Goal: Task Accomplishment & Management: Complete application form

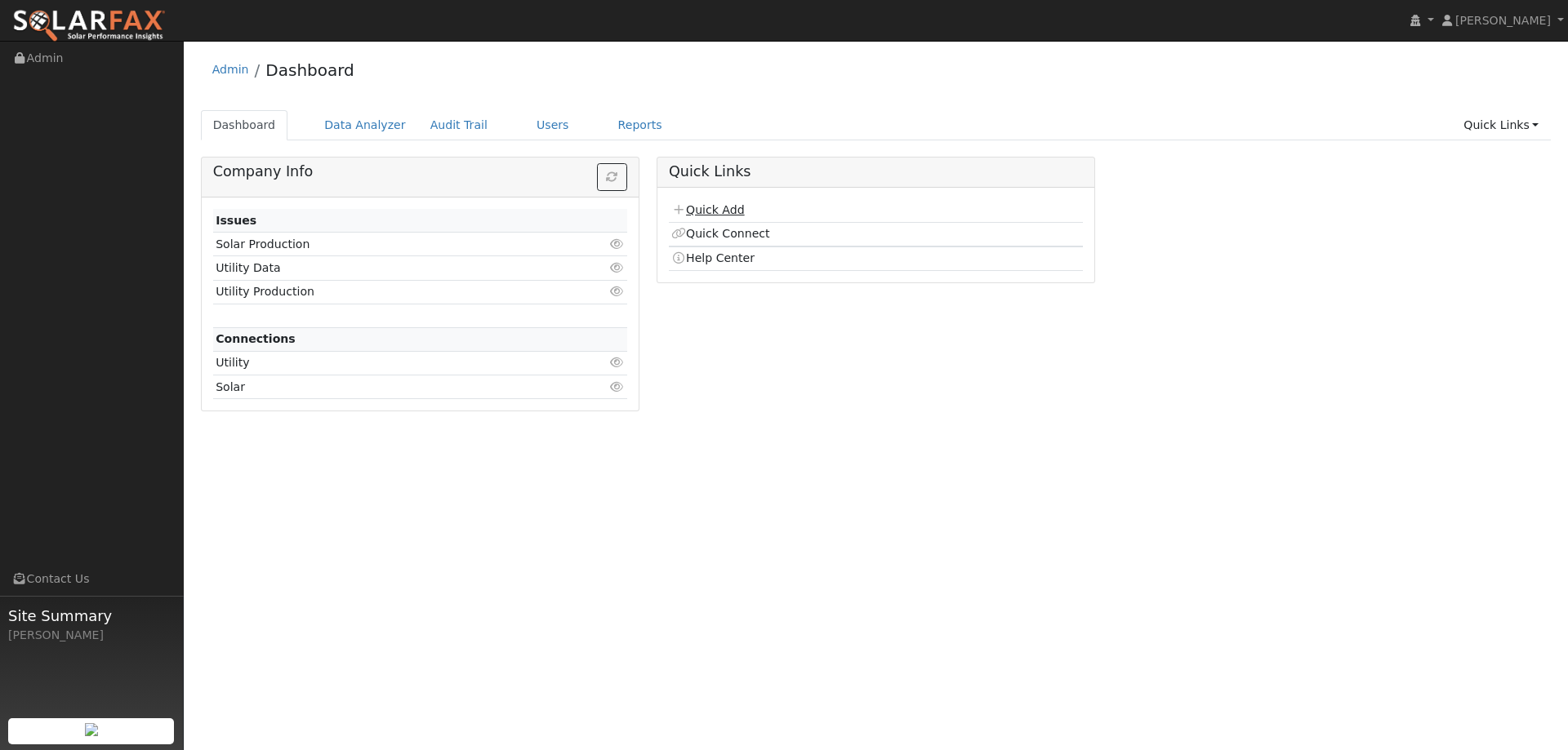
click at [728, 211] on link "Quick Add" at bounding box center [708, 210] width 73 height 13
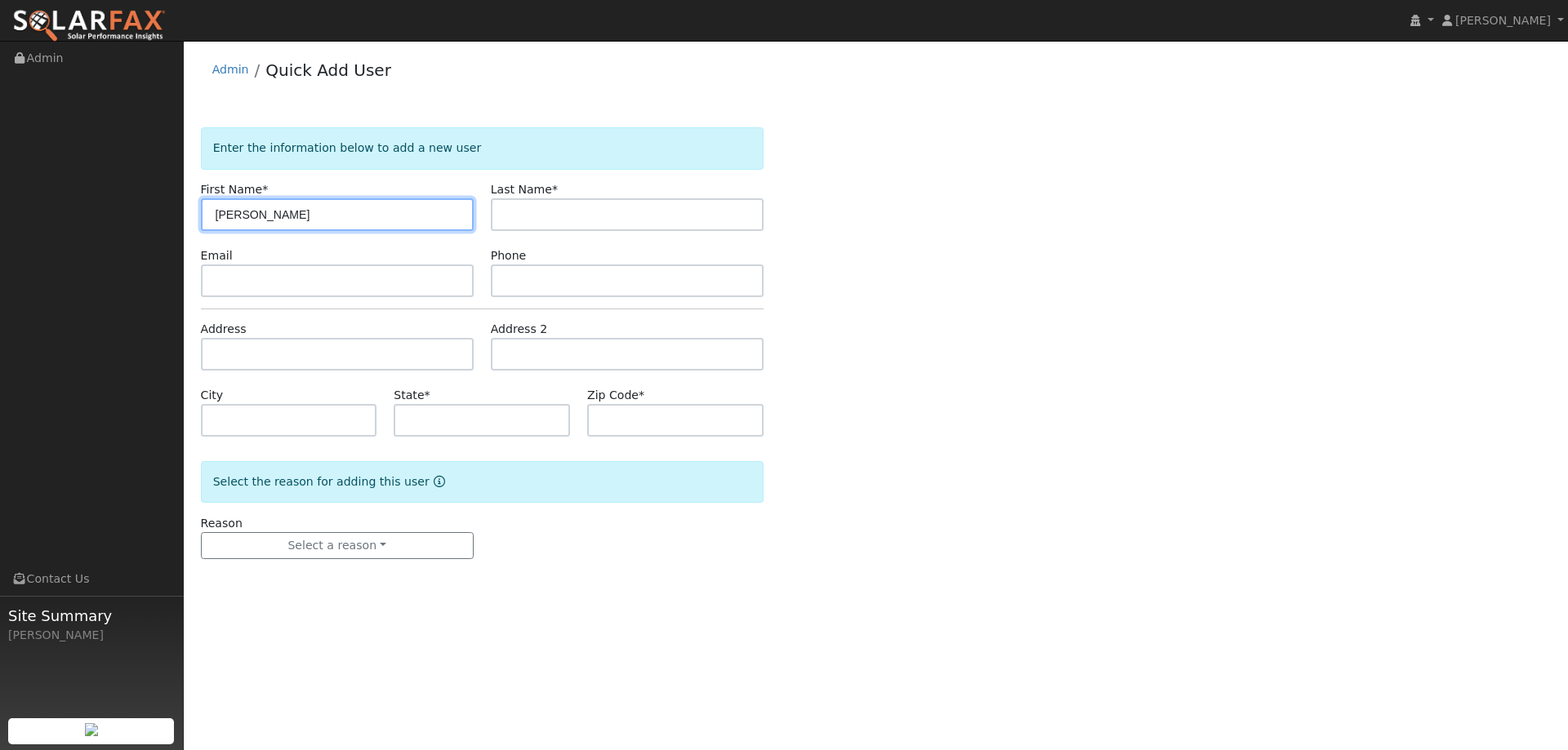
type input "Mayra"
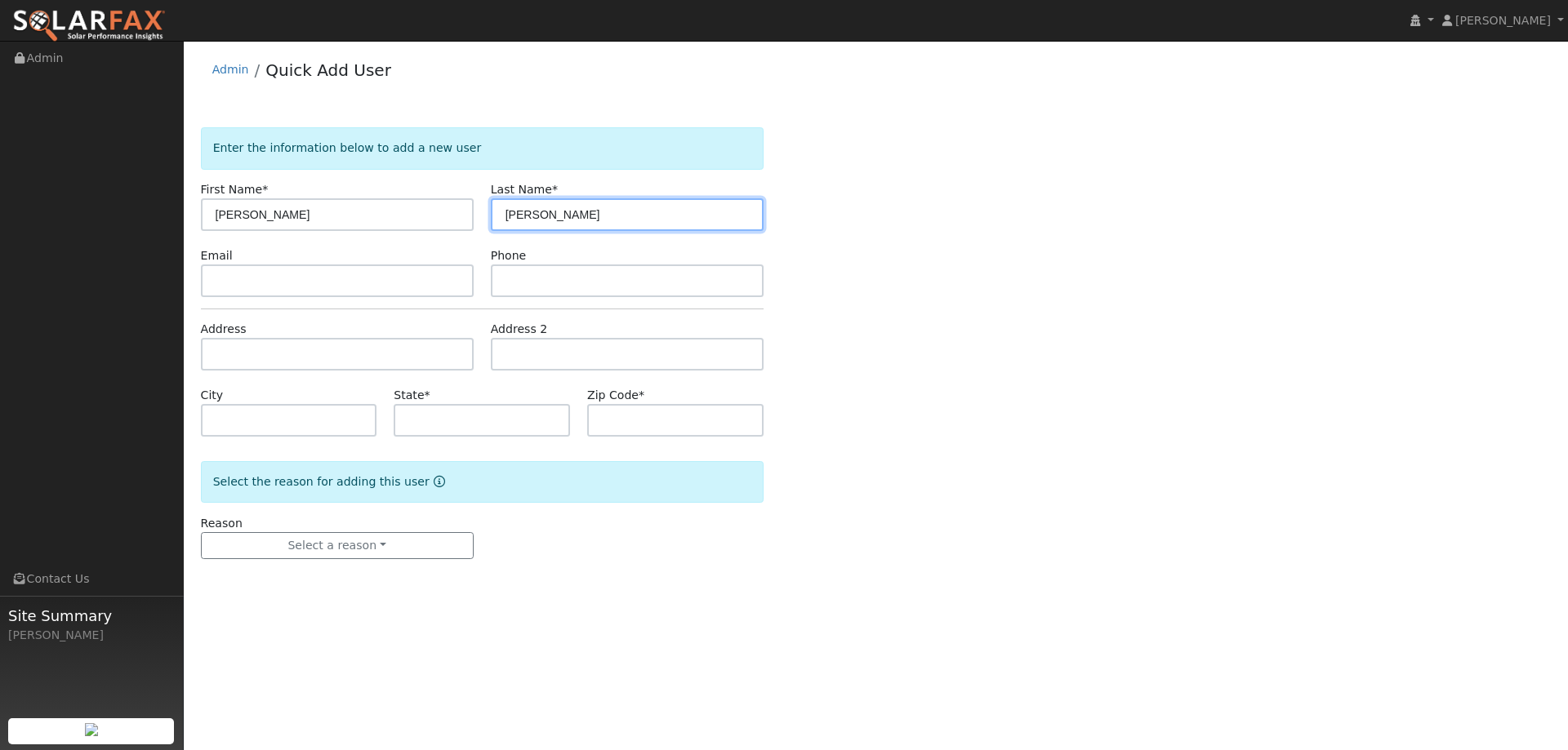
type input "Montano"
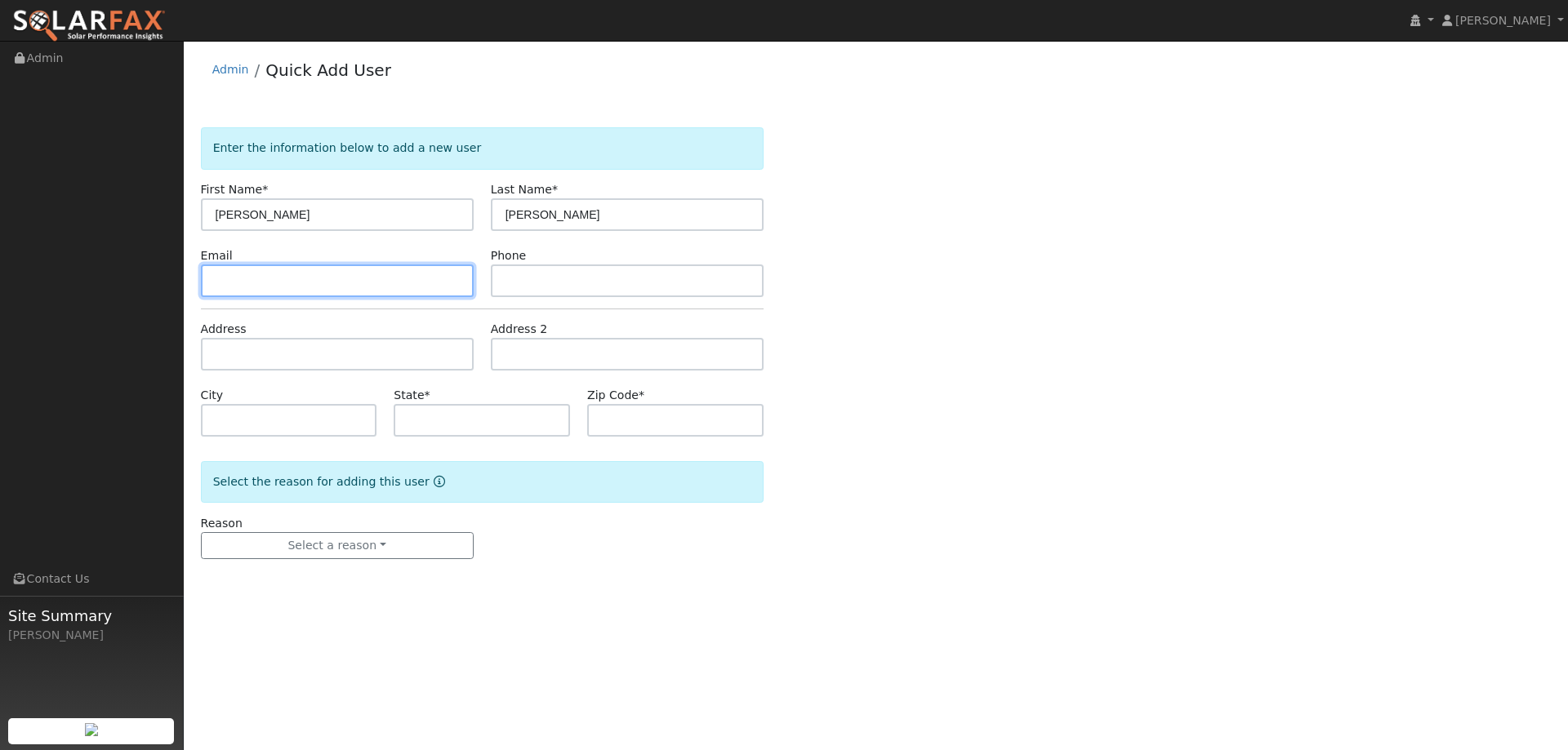
paste input "mdatlas@aol.com"
type input "mdatlas@aol.com"
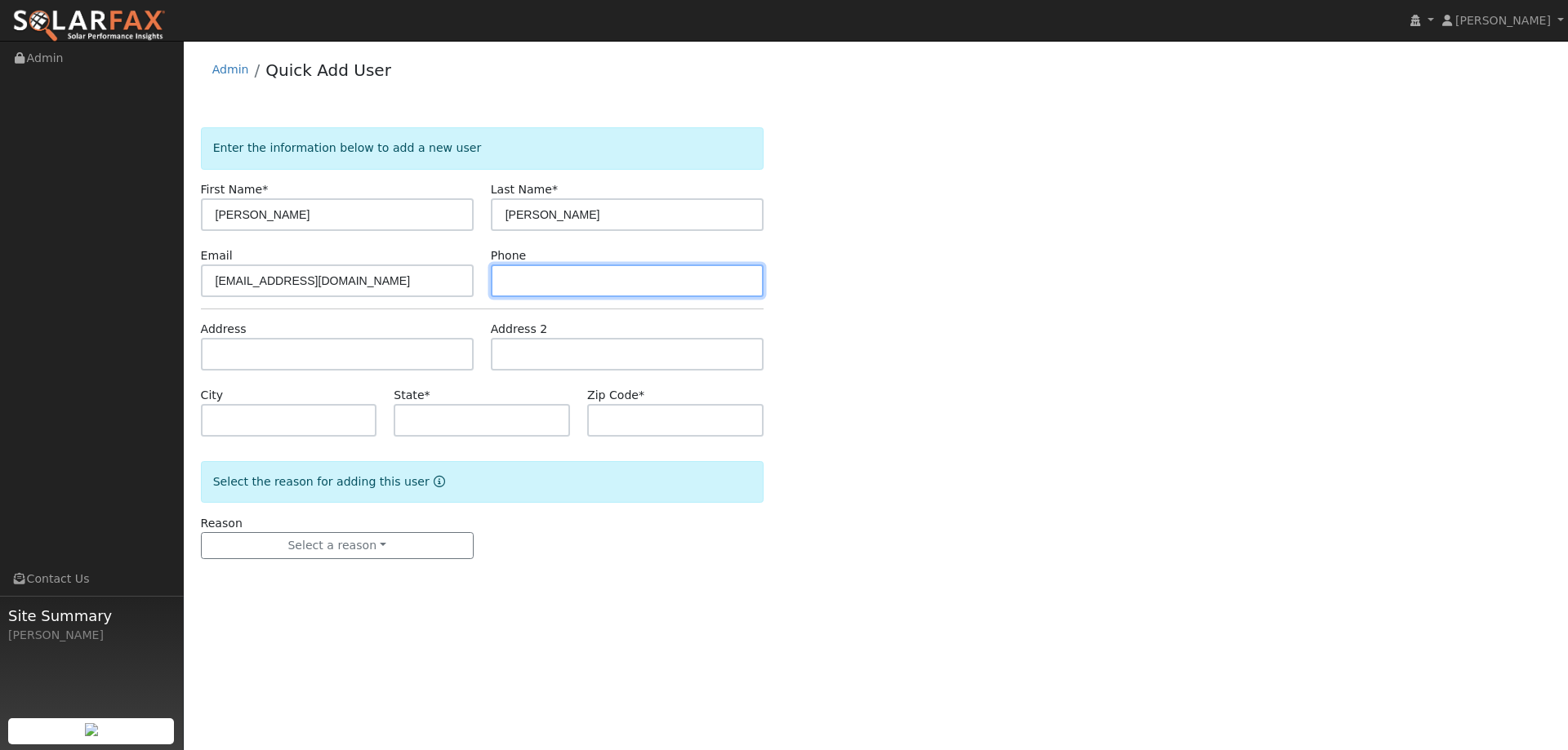
click at [549, 289] on input "text" at bounding box center [627, 280] width 273 height 32
paste input "(707) 365-7903"
type input "(707) 365-7903"
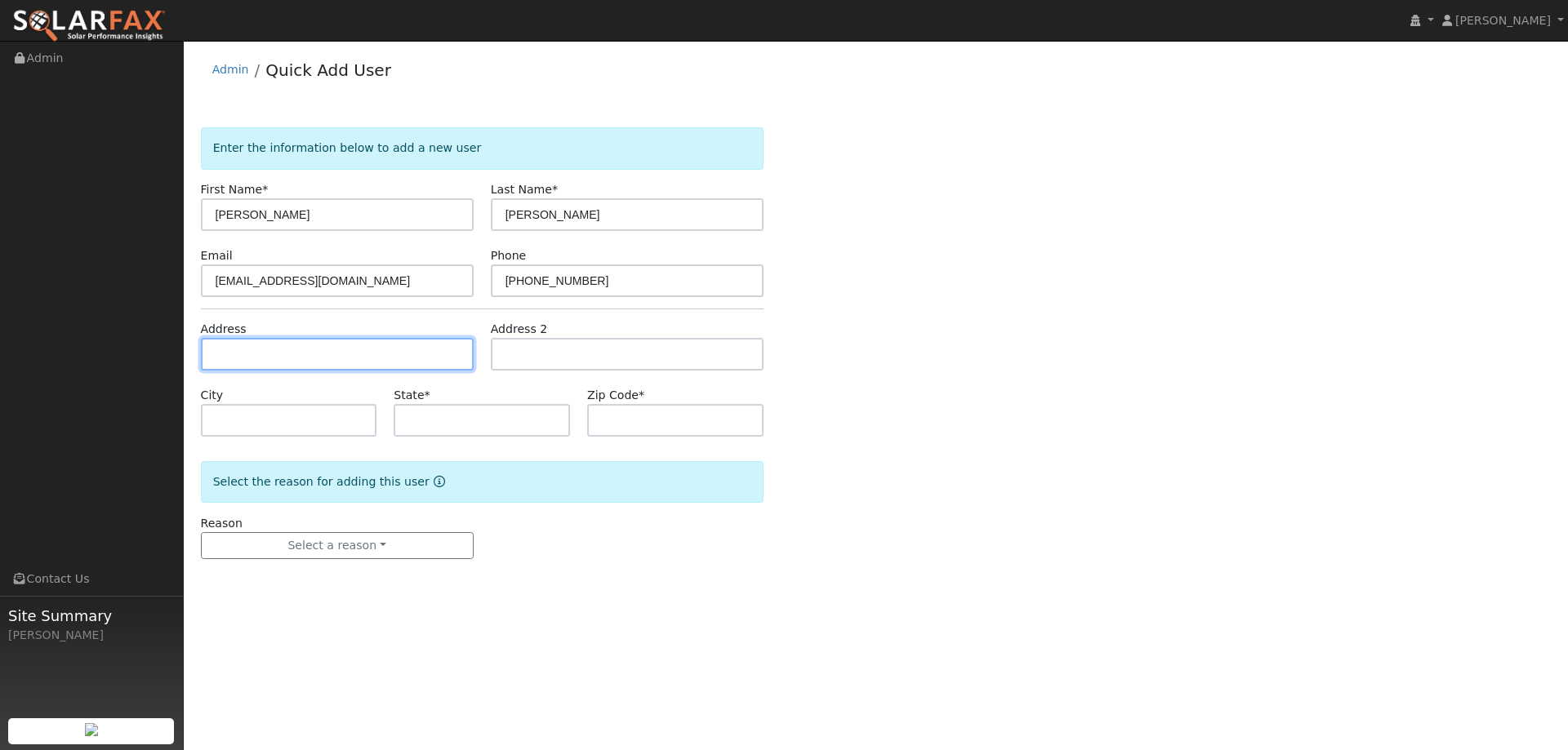
click at [436, 369] on input "text" at bounding box center [336, 354] width 273 height 32
paste input "1613 Amapola Street"
type input "1613 Amapola Street"
type input "Vacaville"
type input "CA"
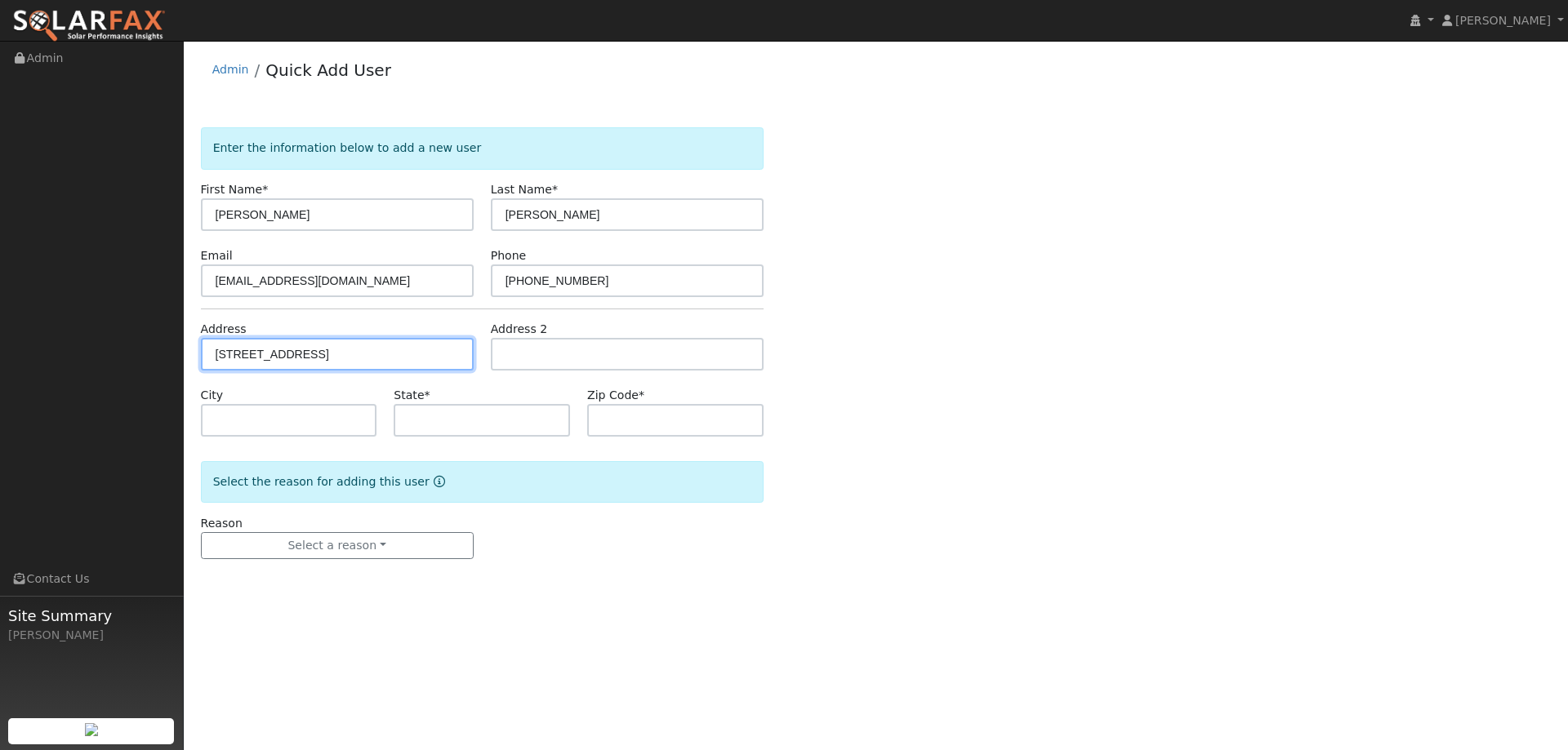
type input "95687"
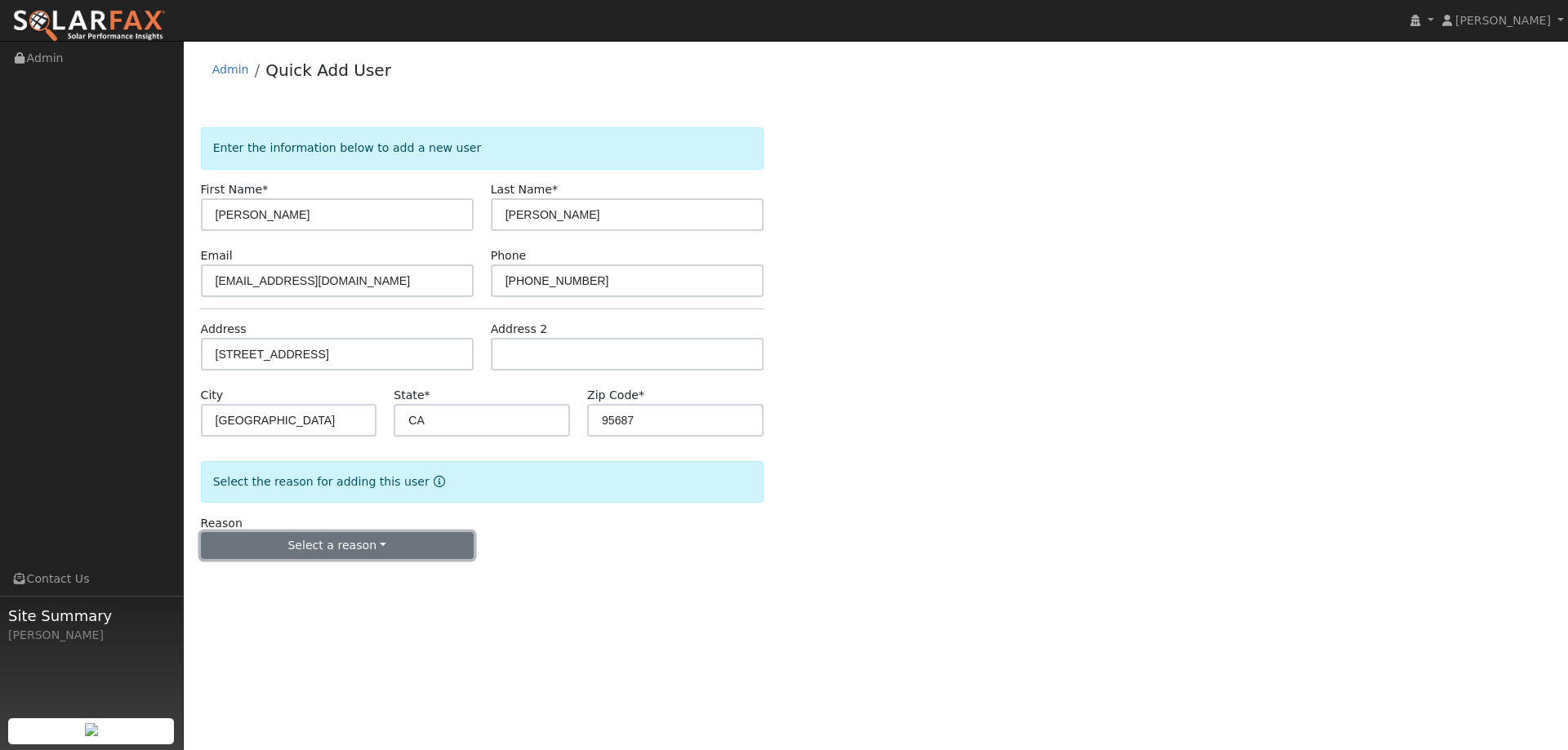
click at [397, 535] on button "Select a reason" at bounding box center [336, 545] width 273 height 27
click at [313, 574] on link "New lead" at bounding box center [292, 580] width 181 height 23
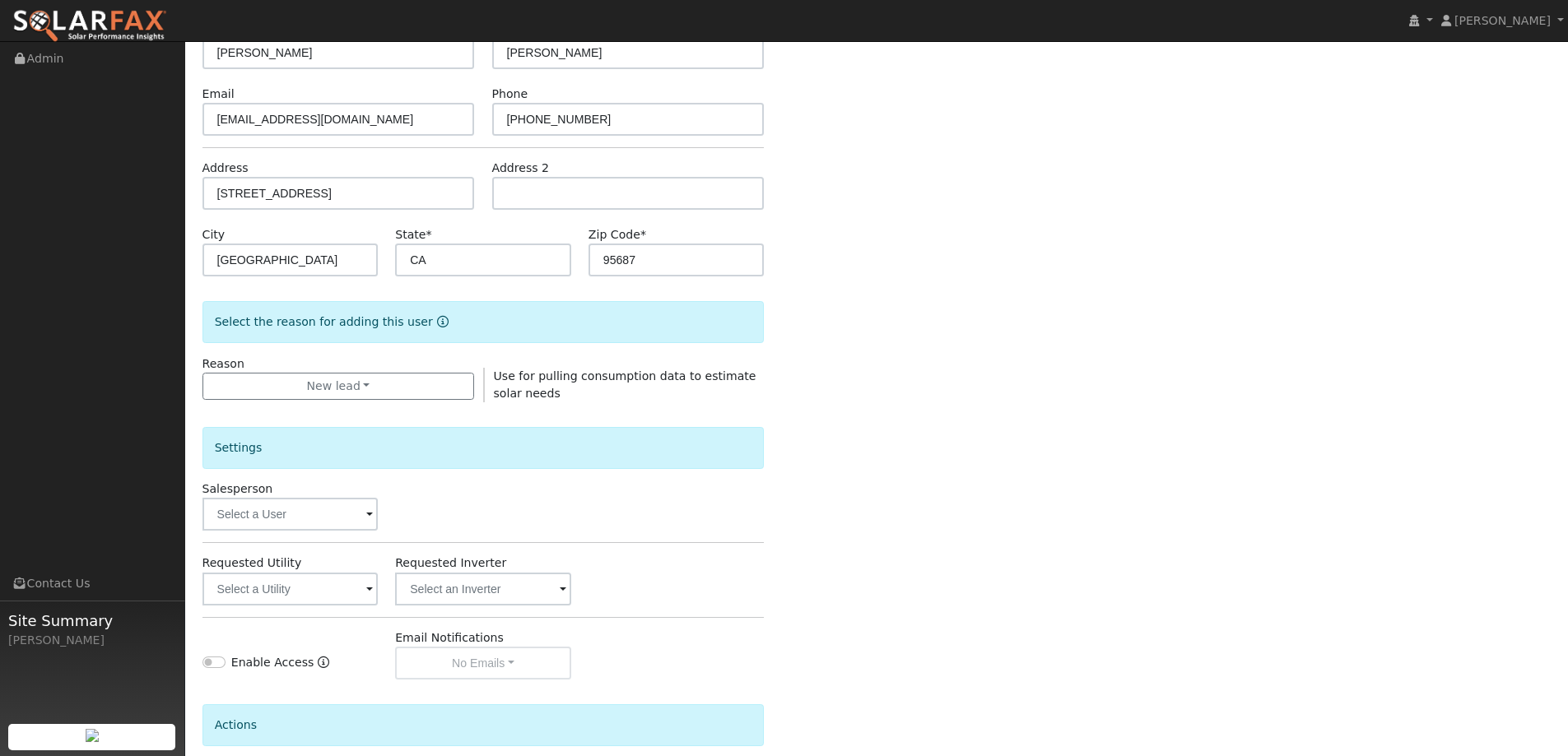
scroll to position [165, 0]
click at [343, 519] on input "text" at bounding box center [290, 513] width 176 height 33
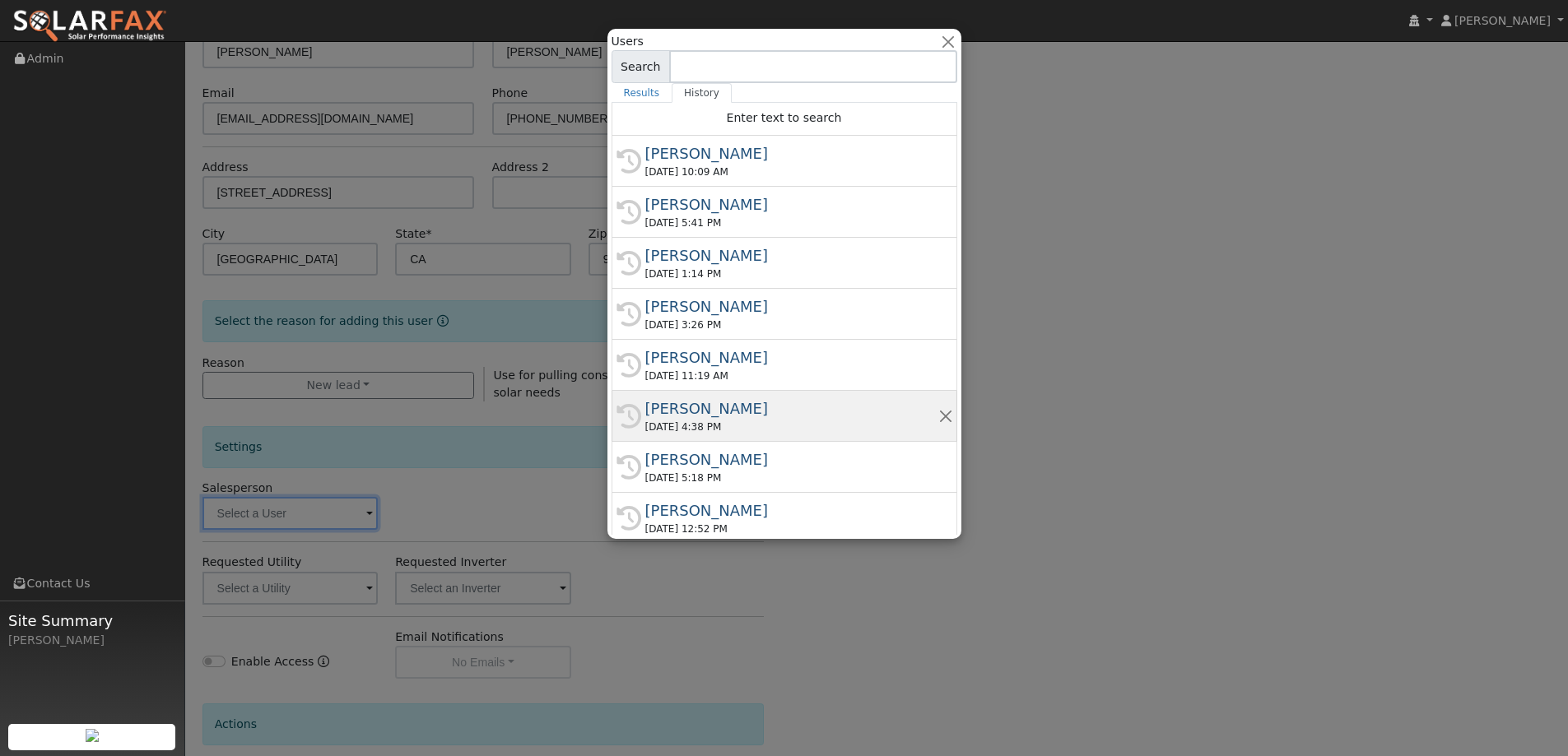
click at [698, 413] on div "Tory Kelly" at bounding box center [791, 408] width 293 height 23
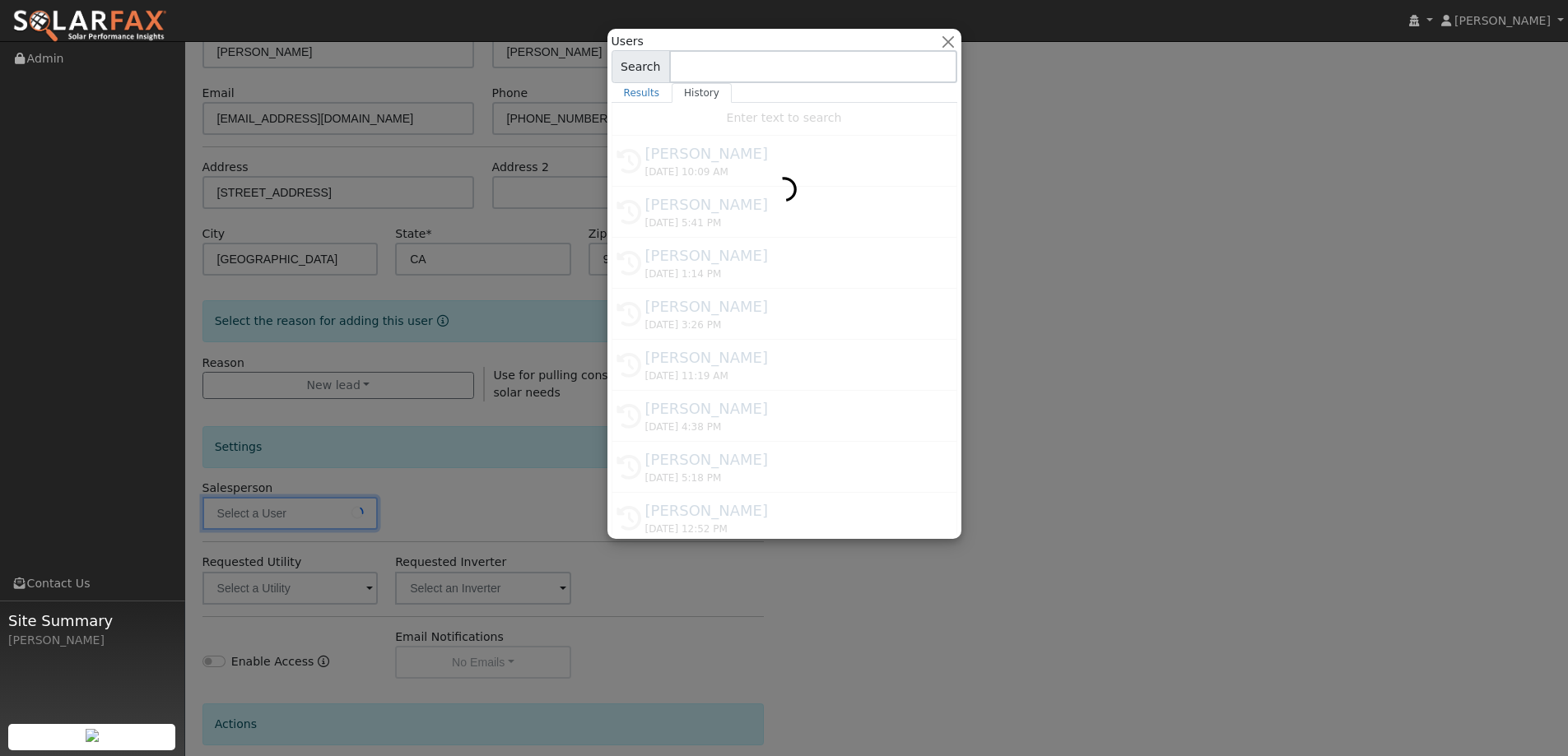
type input "Tory Kelly"
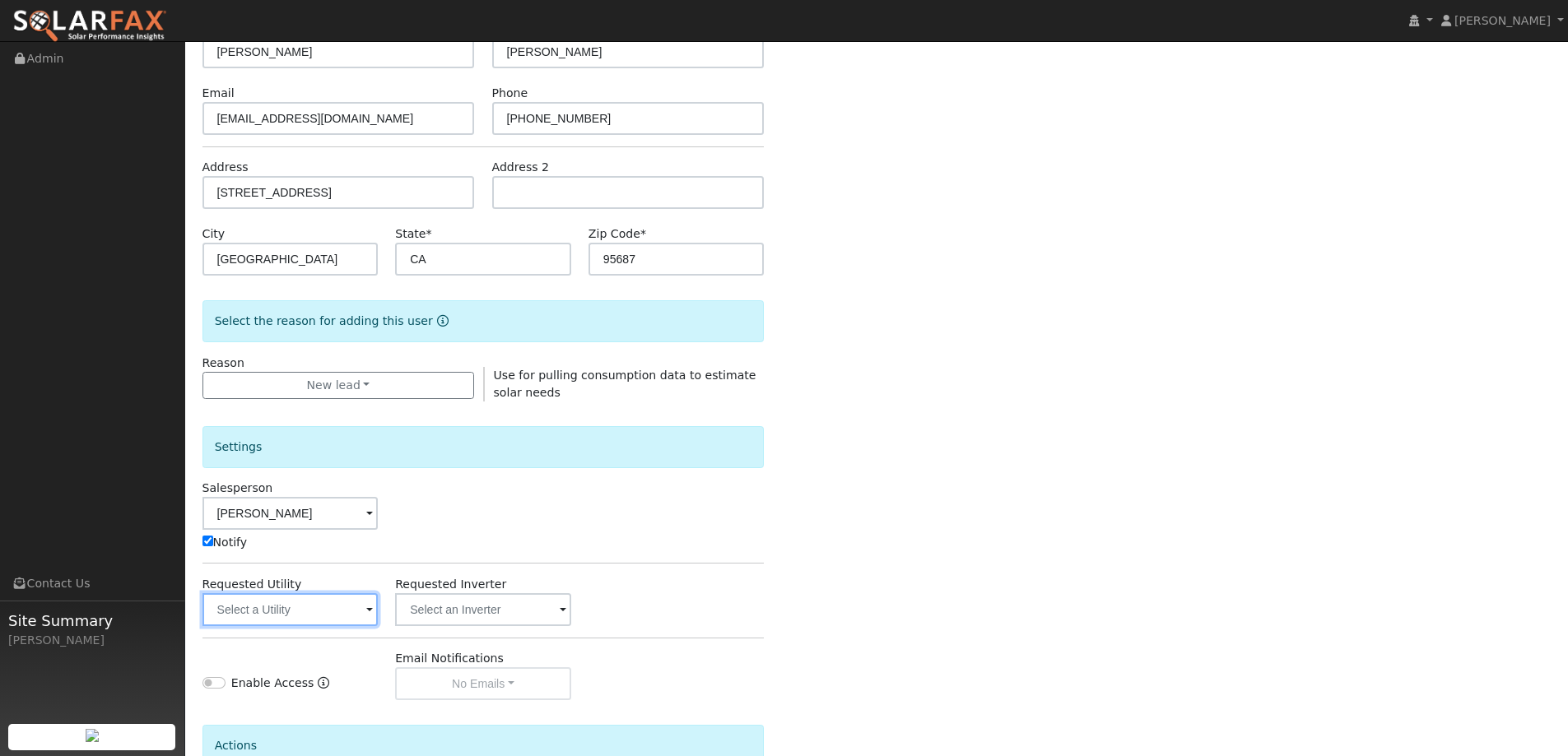
click at [315, 604] on input "text" at bounding box center [290, 609] width 176 height 33
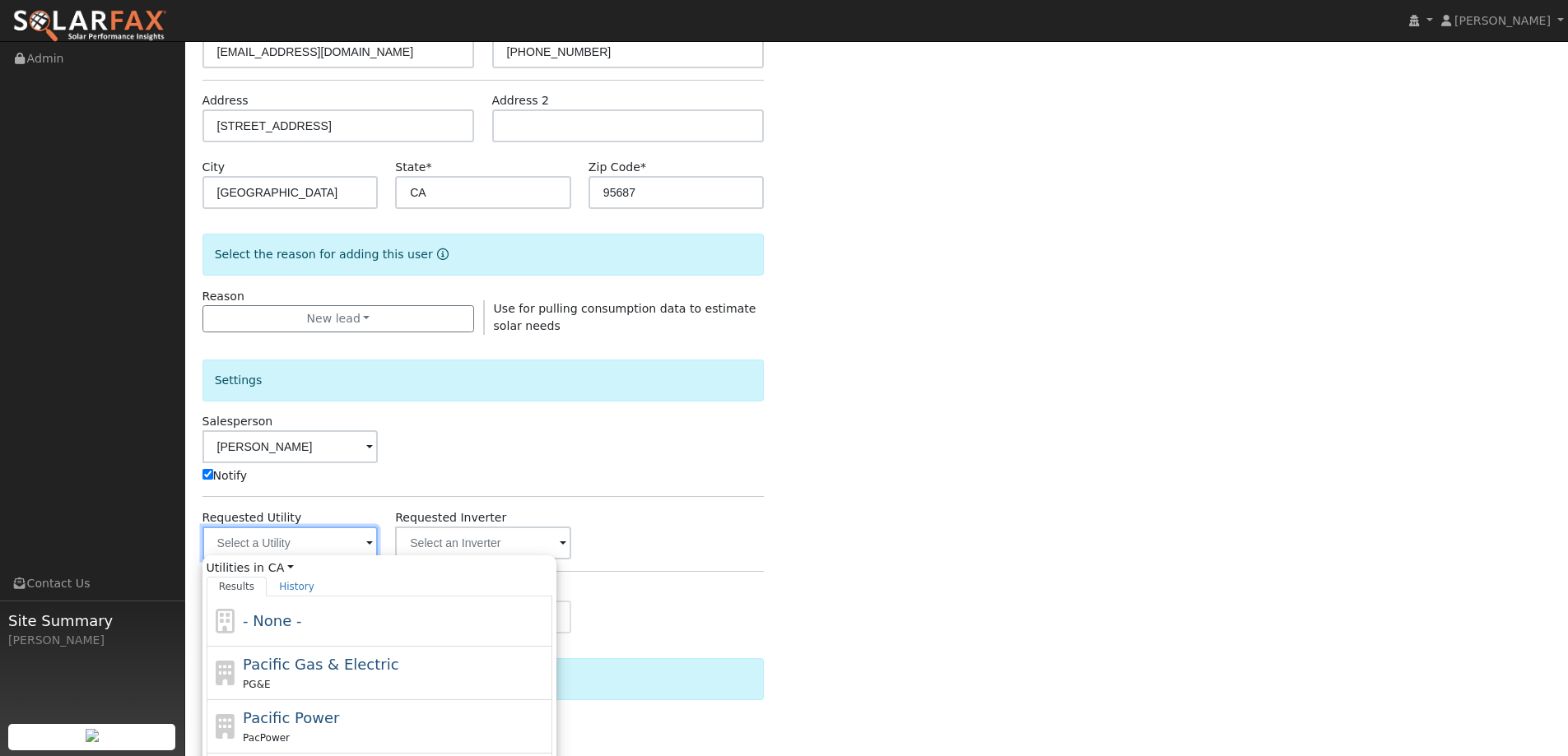
scroll to position [329, 0]
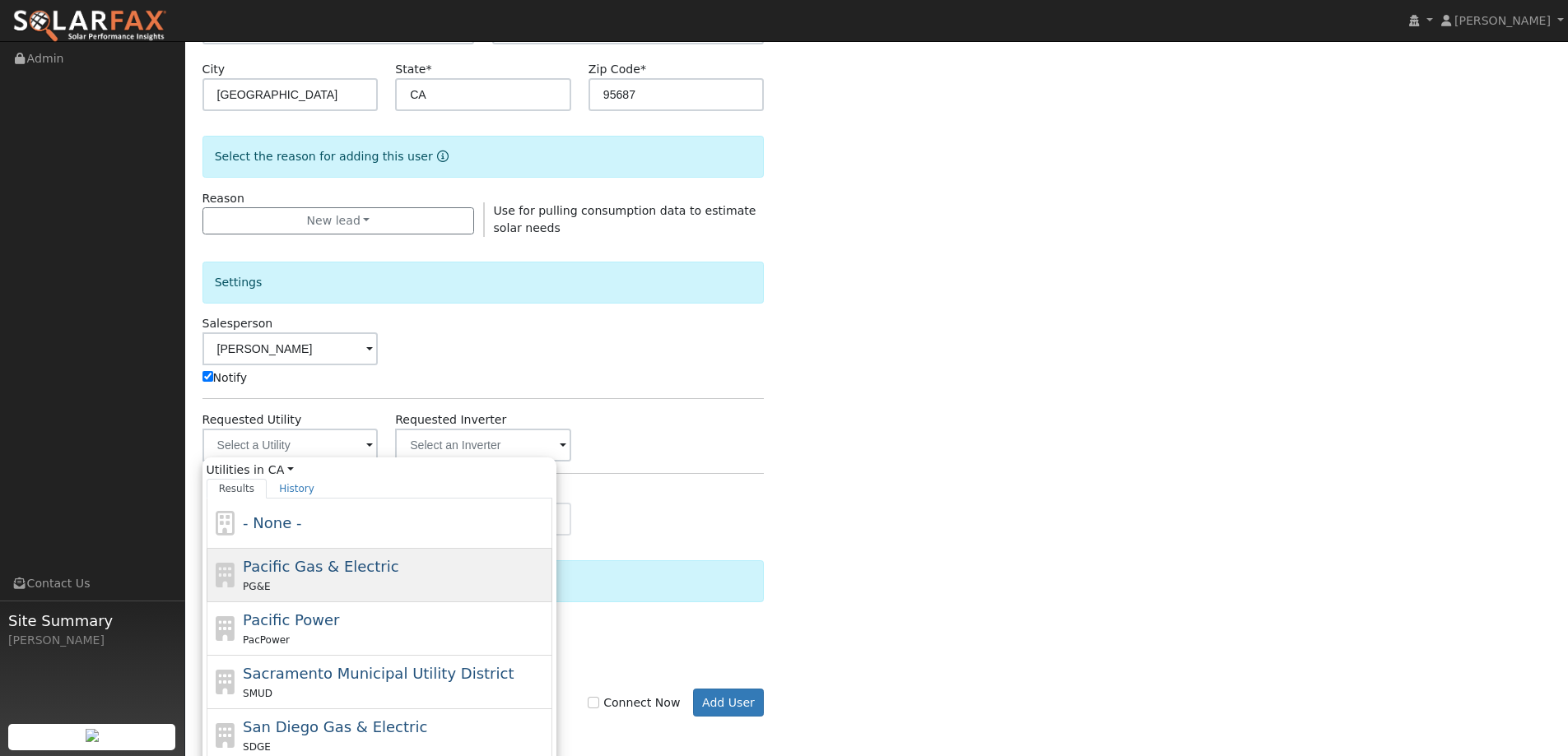
click at [408, 602] on div "Pacific Gas & Electric PG&E" at bounding box center [379, 629] width 346 height 53
type input "Pacific Gas & Electric"
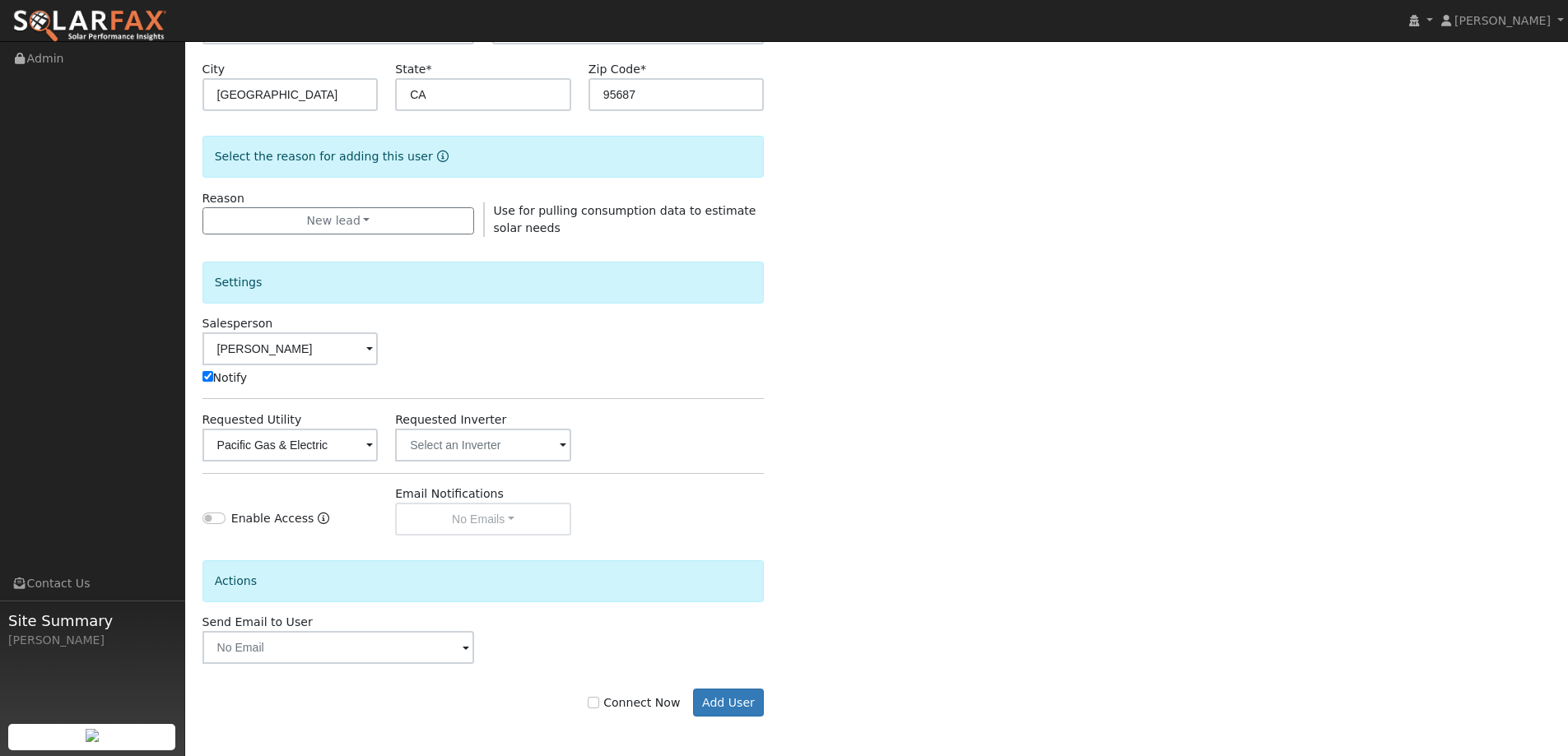
scroll to position [331, 0]
click at [599, 703] on input "Connect Now" at bounding box center [593, 701] width 12 height 12
checkbox input "true"
click at [713, 703] on button "Add User" at bounding box center [729, 701] width 72 height 28
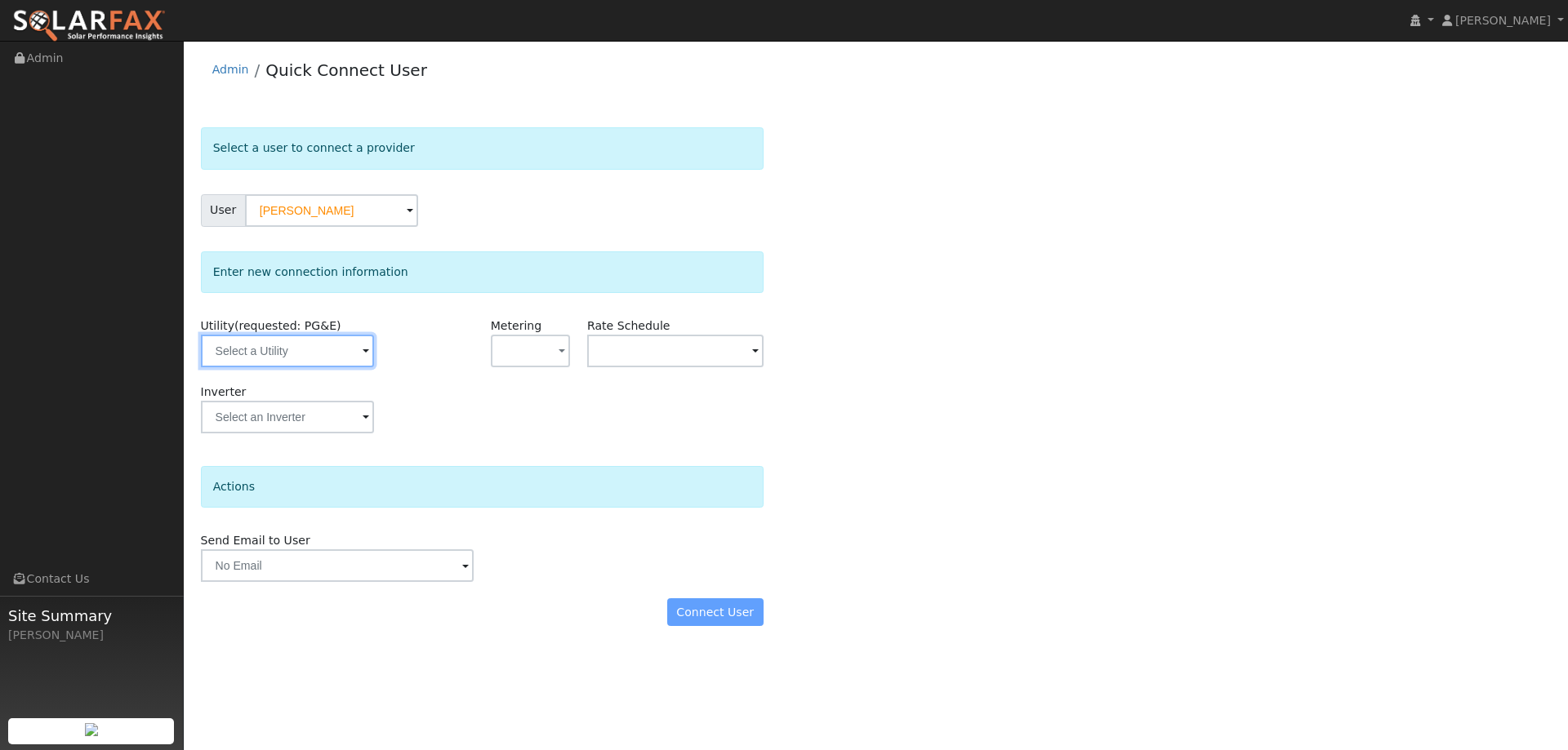
click at [333, 347] on input "text" at bounding box center [287, 351] width 173 height 32
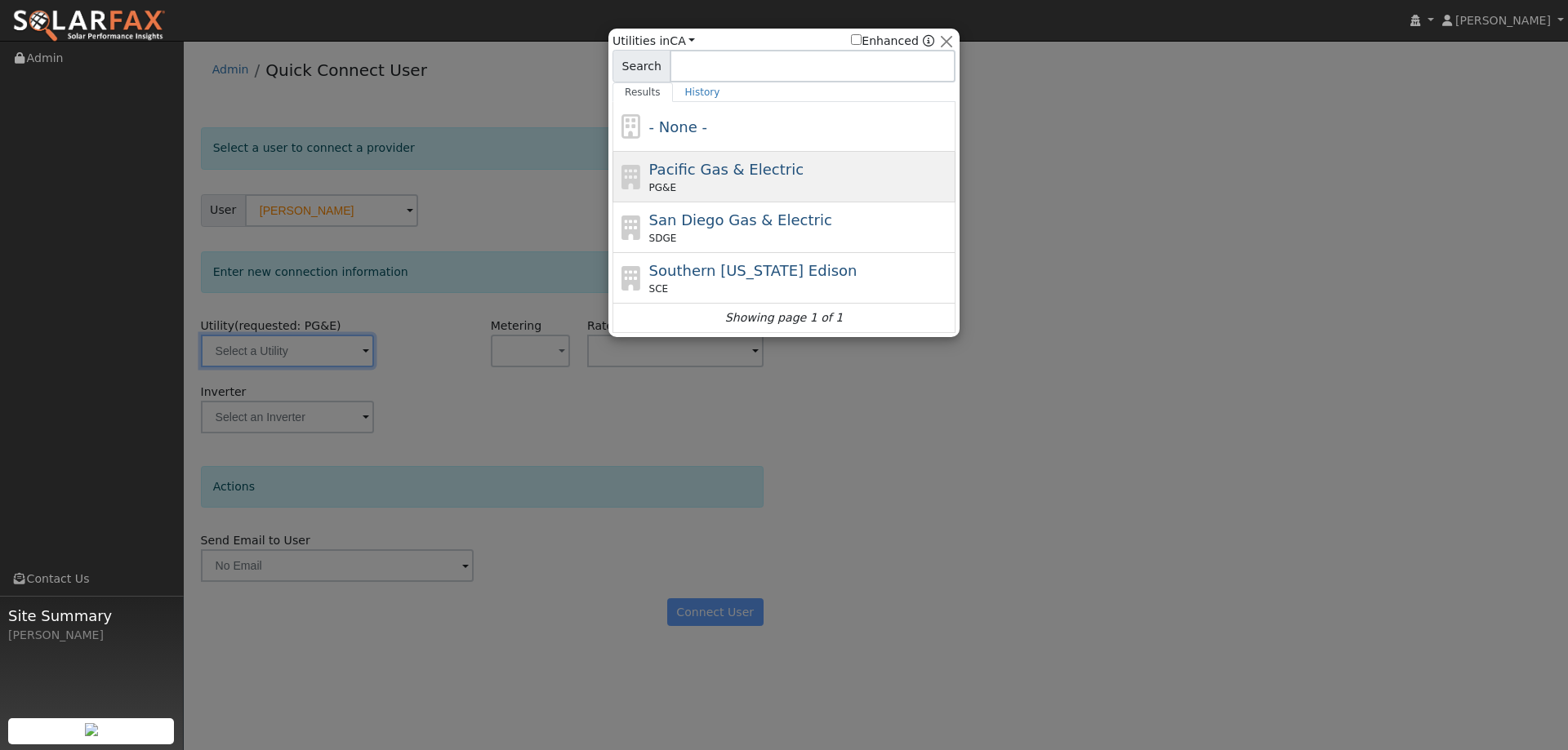
click at [690, 186] on div "PG&E" at bounding box center [800, 188] width 302 height 15
type input "PG&E"
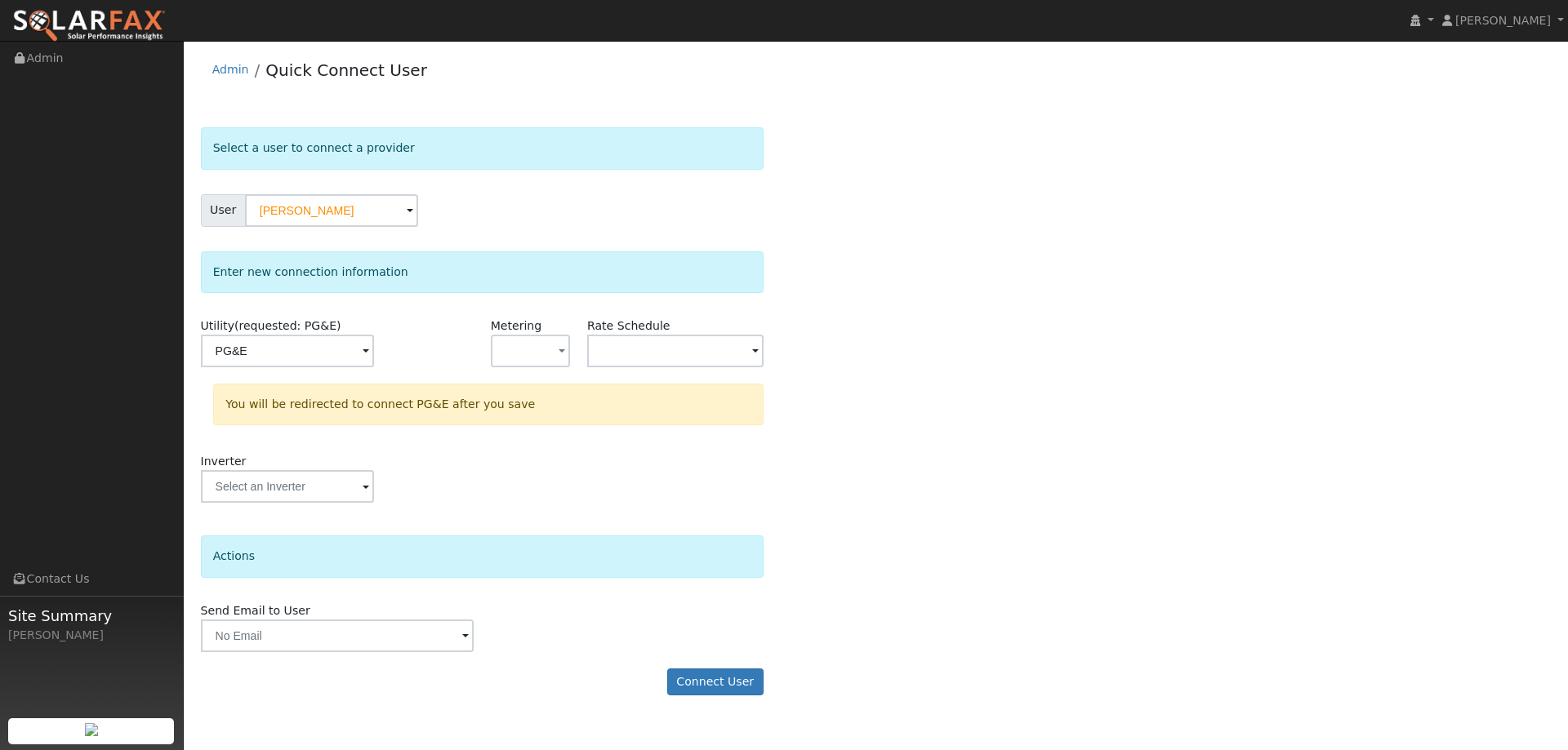
click at [714, 665] on form "Select a user to connect a provider User [PERSON_NAME] Account Default Account …" at bounding box center [482, 419] width 563 height 584
drag, startPoint x: 714, startPoint y: 665, endPoint x: 716, endPoint y: 675, distance: 10.2
click at [715, 667] on form "Select a user to connect a provider User [PERSON_NAME] Account Default Account …" at bounding box center [482, 419] width 563 height 584
click at [716, 675] on button "Connect User" at bounding box center [715, 682] width 96 height 27
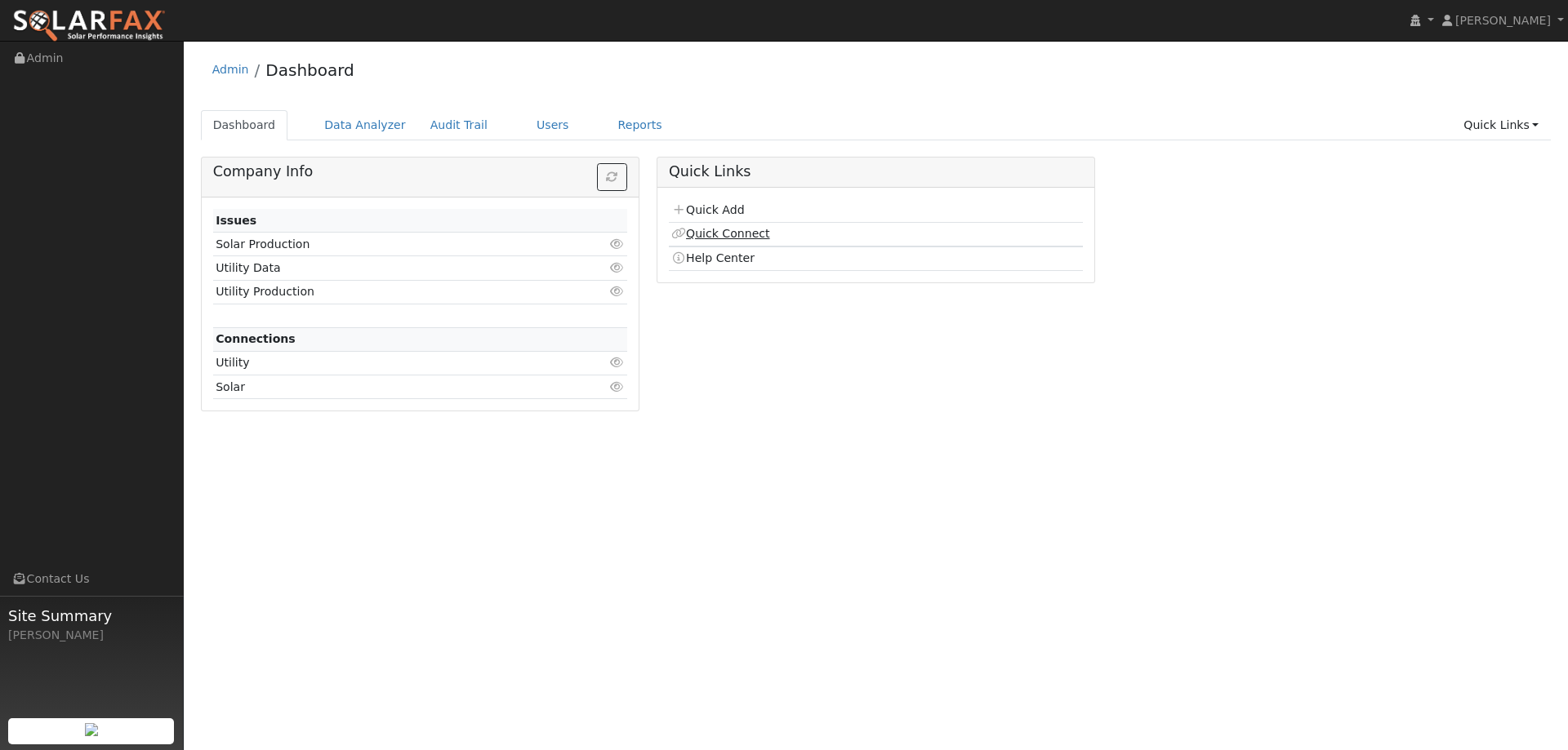
click at [746, 230] on link "Quick Connect" at bounding box center [720, 234] width 98 height 13
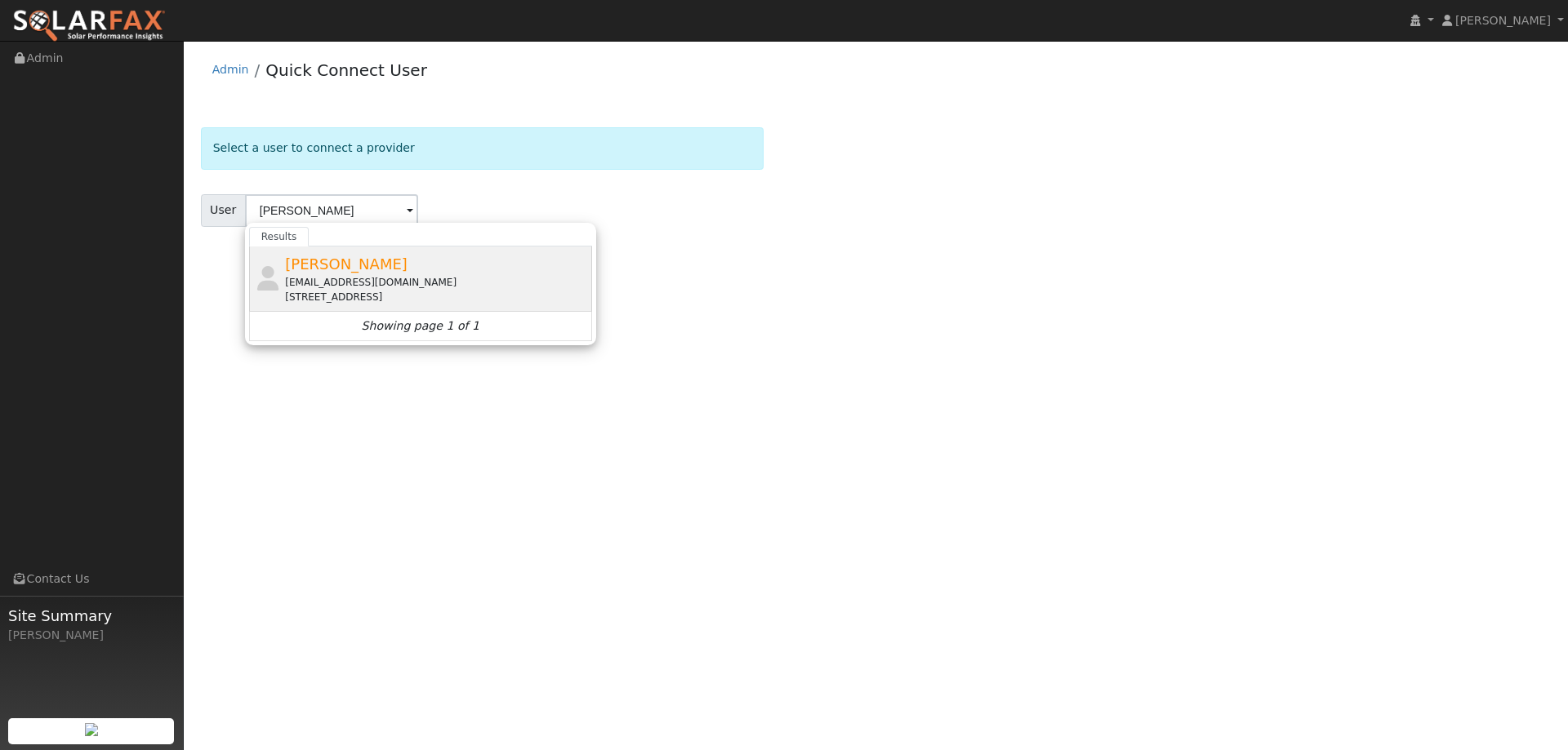
click at [413, 288] on div "[EMAIL_ADDRESS][DOMAIN_NAME]" at bounding box center [436, 283] width 302 height 15
type input "[PERSON_NAME]"
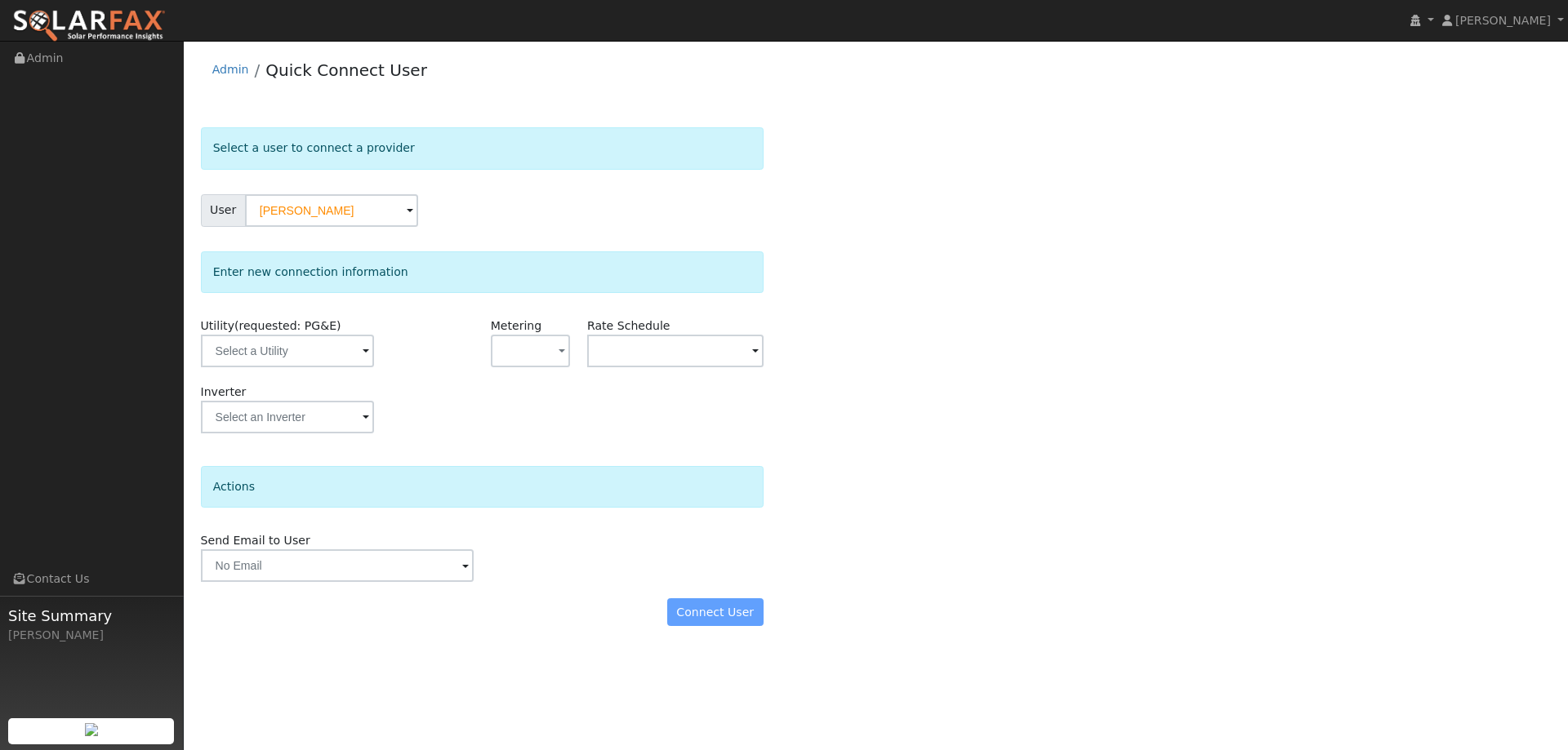
click at [362, 360] on span at bounding box center [365, 352] width 7 height 19
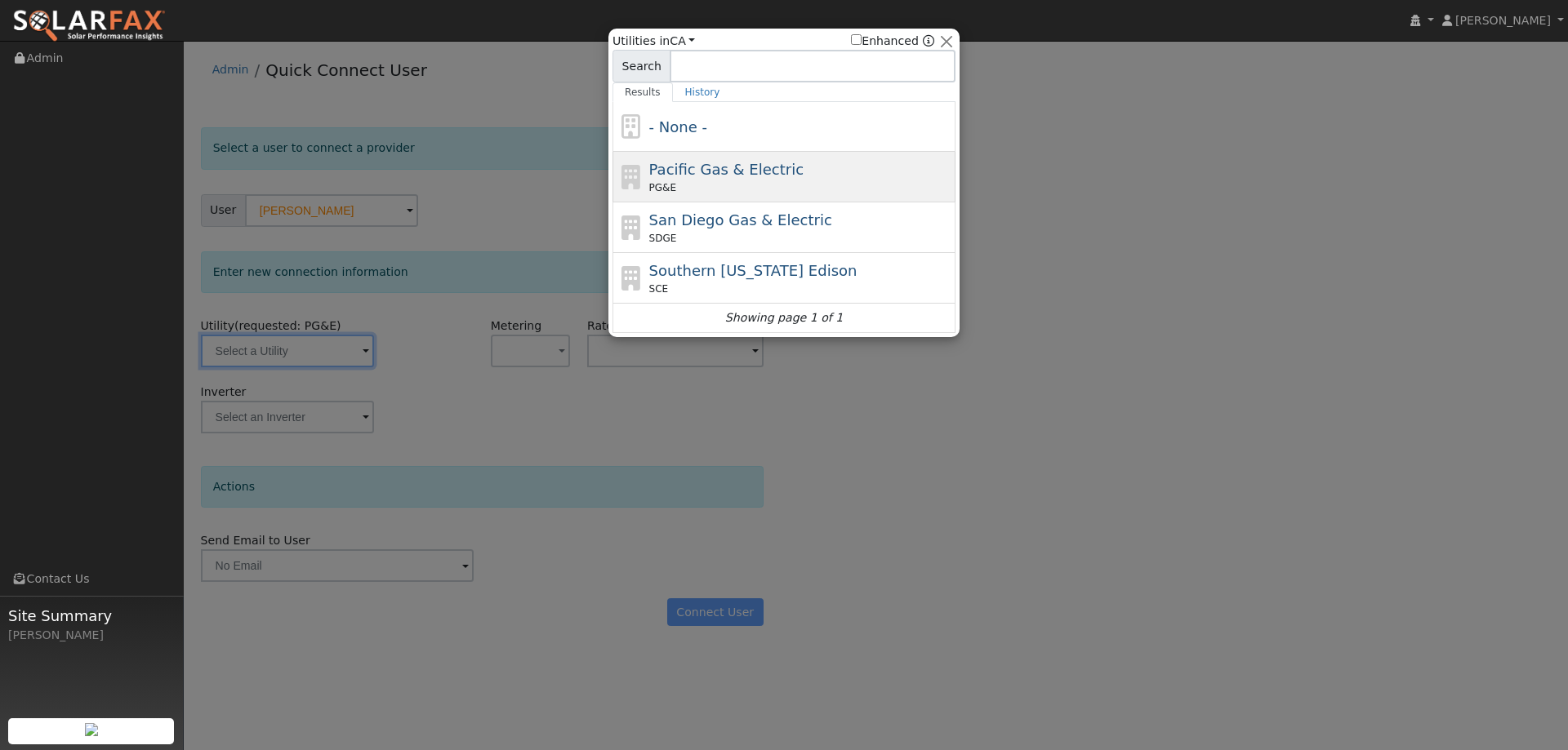
click at [678, 181] on div "PG&E" at bounding box center [800, 188] width 302 height 15
type input "PG&E"
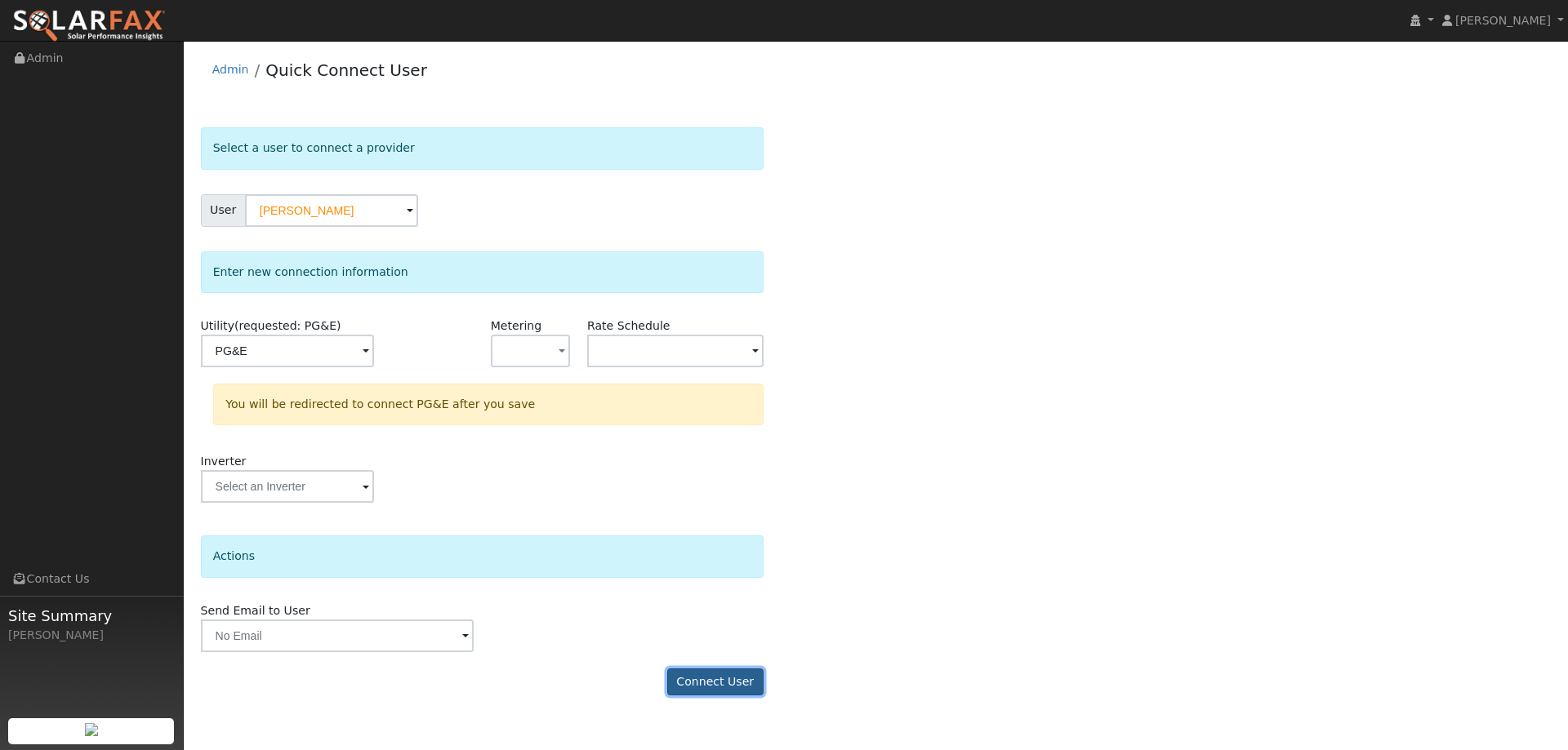
click at [723, 669] on button "Connect User" at bounding box center [715, 682] width 96 height 27
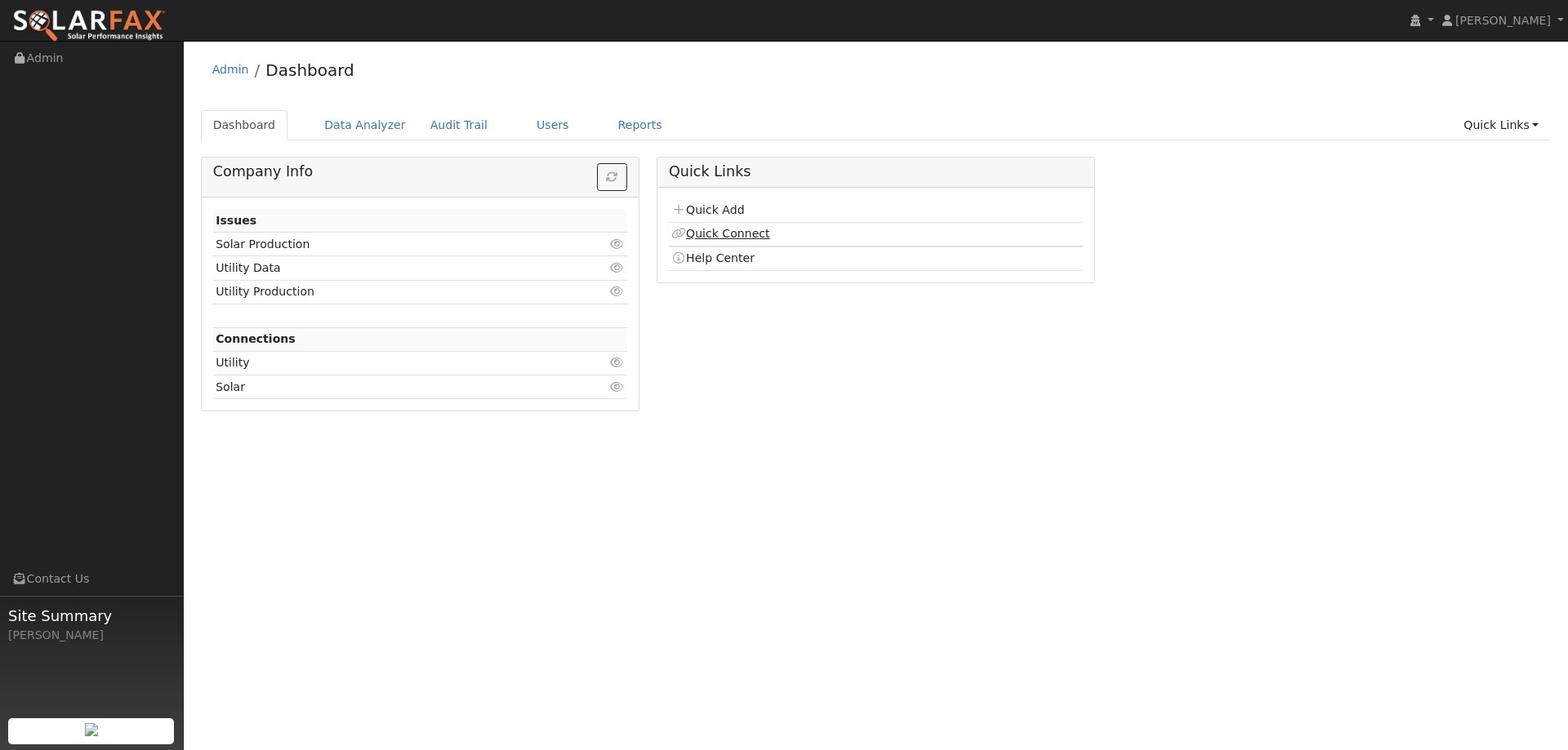
click at [727, 229] on link "Quick Connect" at bounding box center [720, 234] width 98 height 13
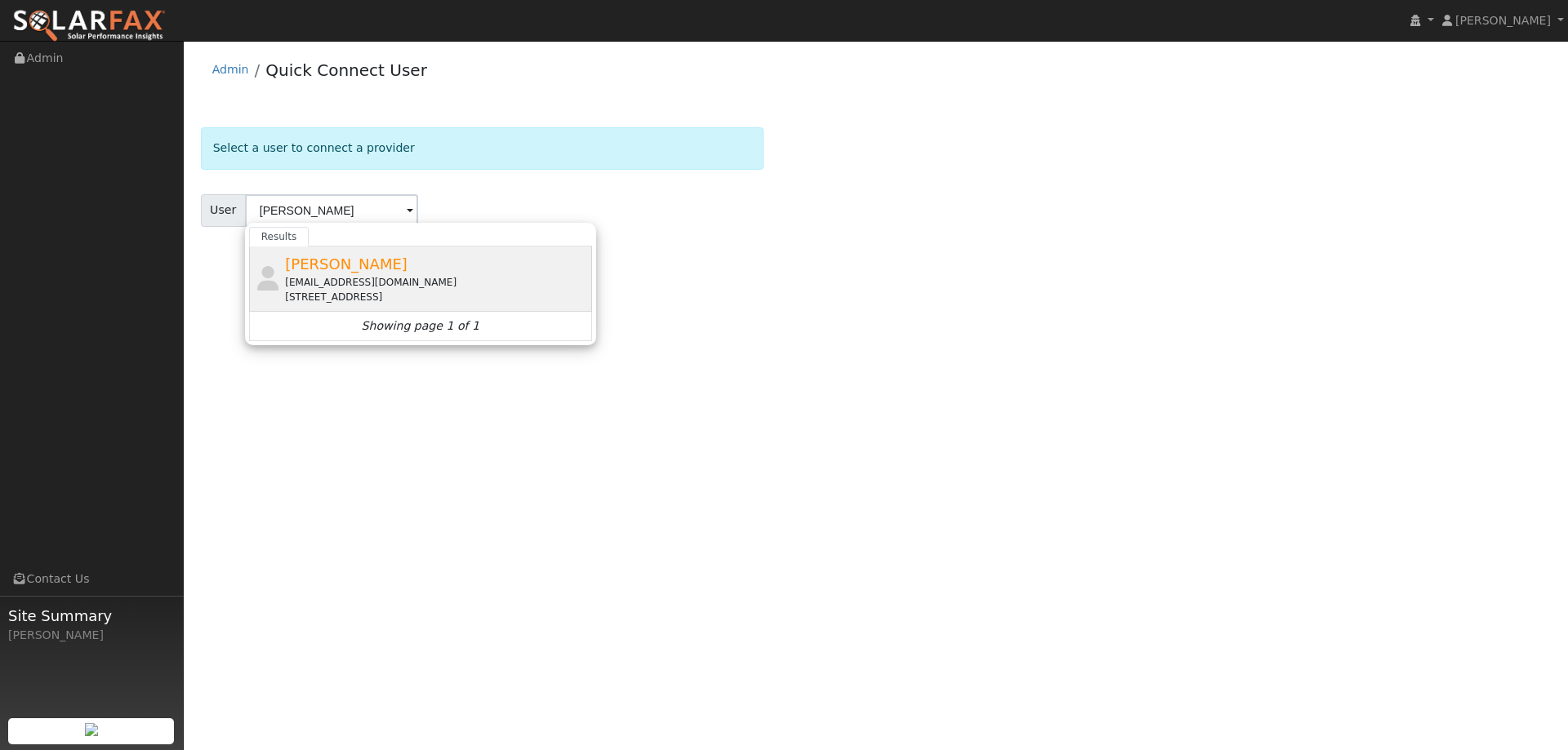
click at [525, 292] on div "[STREET_ADDRESS]" at bounding box center [436, 298] width 302 height 15
type input "[PERSON_NAME]"
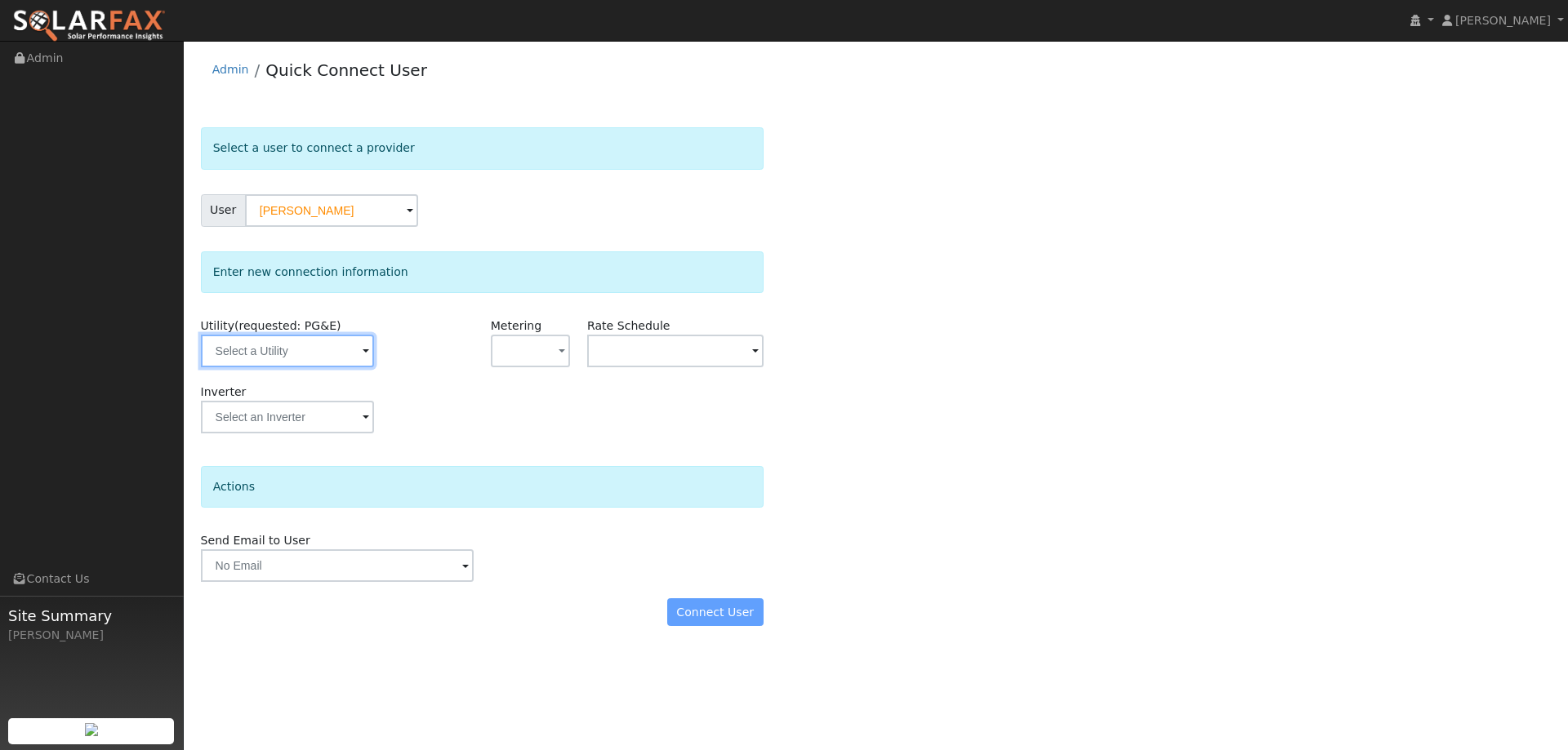
click at [352, 360] on input "text" at bounding box center [287, 351] width 173 height 32
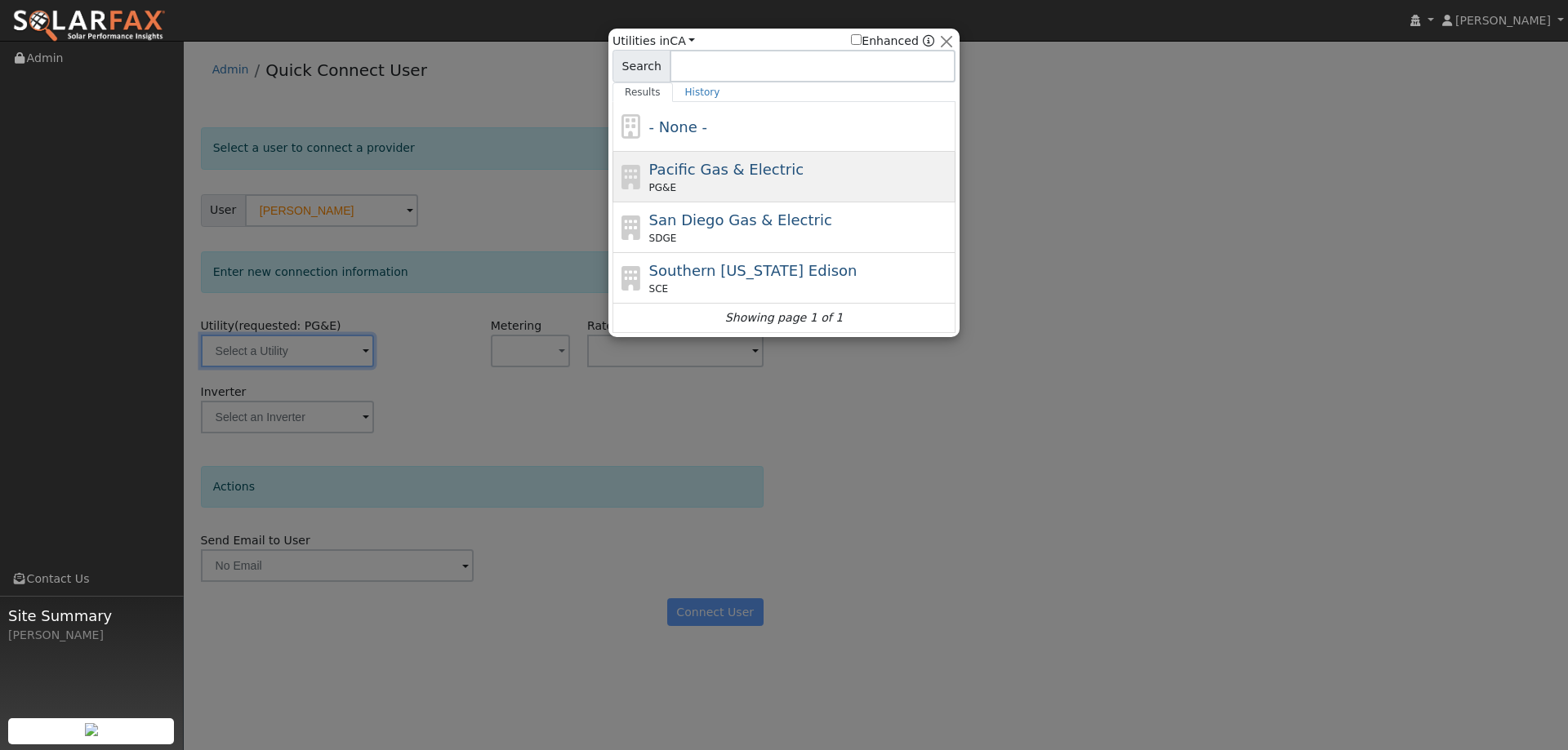
click at [728, 170] on span "Pacific Gas & Electric" at bounding box center [726, 169] width 154 height 17
type input "PG&E"
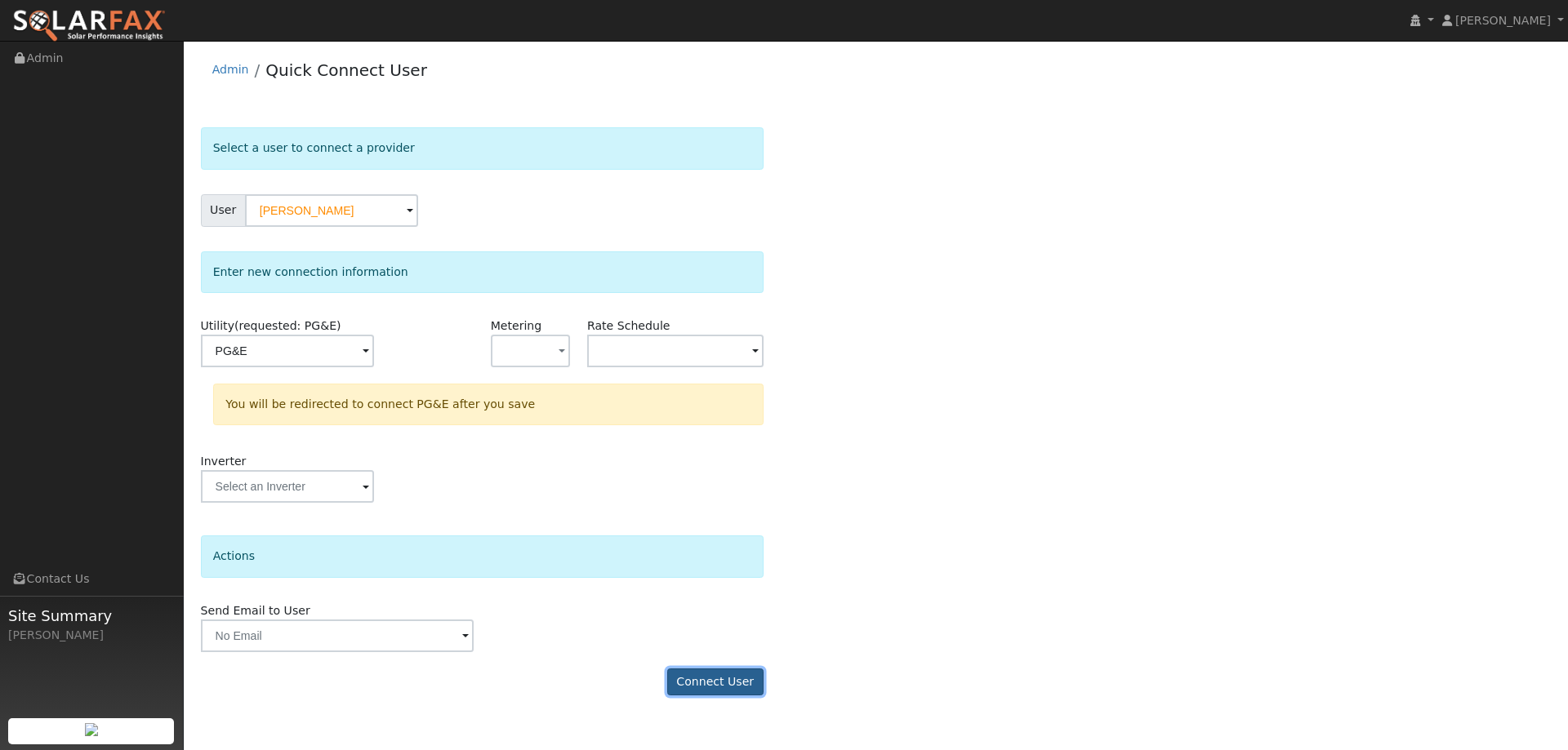
click at [745, 685] on button "Connect User" at bounding box center [715, 682] width 96 height 27
